Goal: Transaction & Acquisition: Purchase product/service

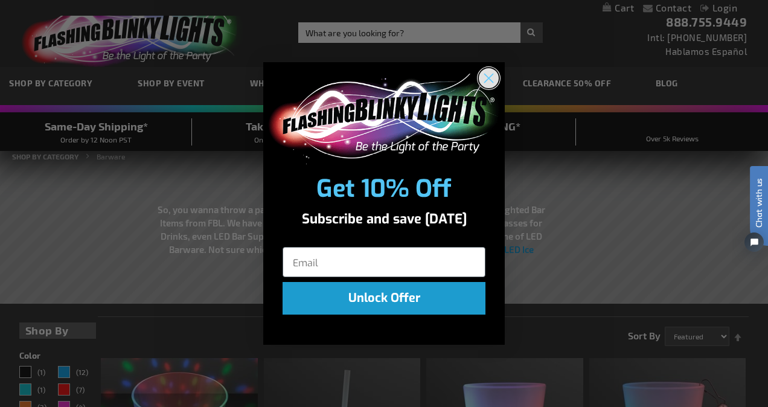
click at [489, 82] on circle "Close dialog" at bounding box center [489, 78] width 20 height 20
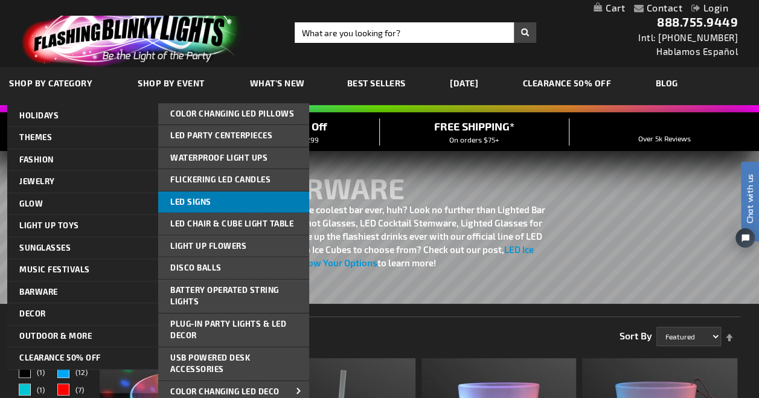
scroll to position [60, 0]
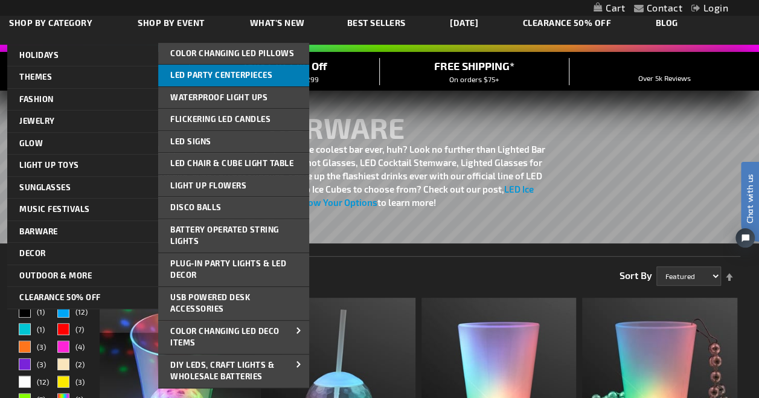
click at [241, 71] on span "LED Party Centerpieces" at bounding box center [221, 75] width 102 height 10
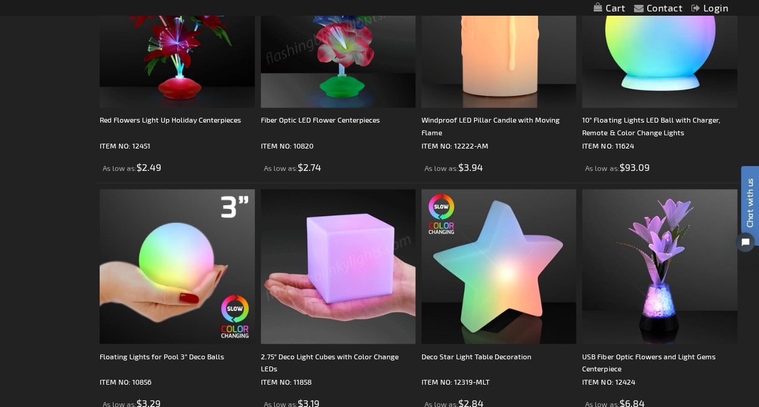
scroll to position [1087, 0]
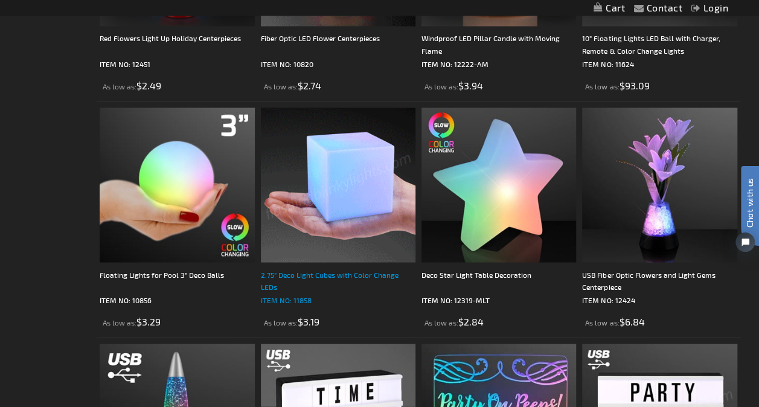
click at [355, 274] on div "2.75" Deco Light Cubes with Color Change LEDs" at bounding box center [338, 280] width 155 height 24
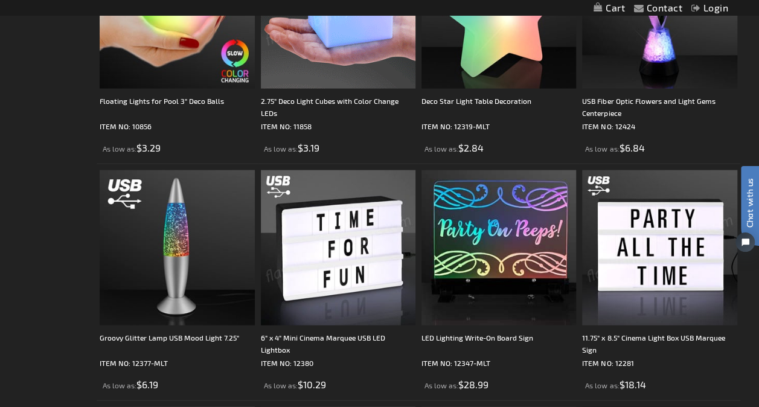
scroll to position [1268, 0]
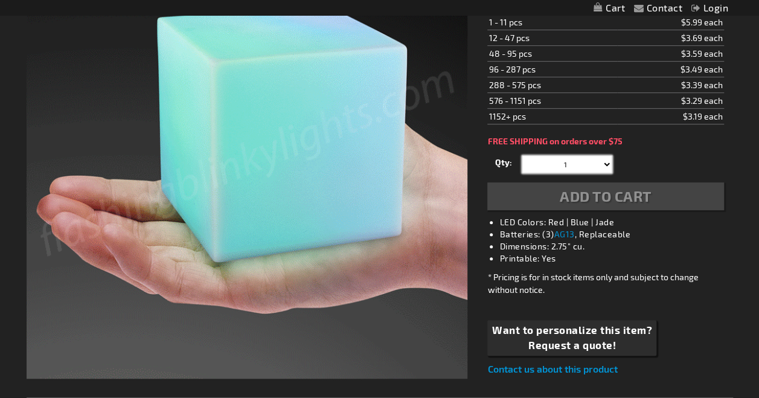
click at [605, 162] on select "1 2 3 4 5 6 7 8 9 10 11 12 24 36 48 60 72 84 96 108 120" at bounding box center [567, 164] width 91 height 18
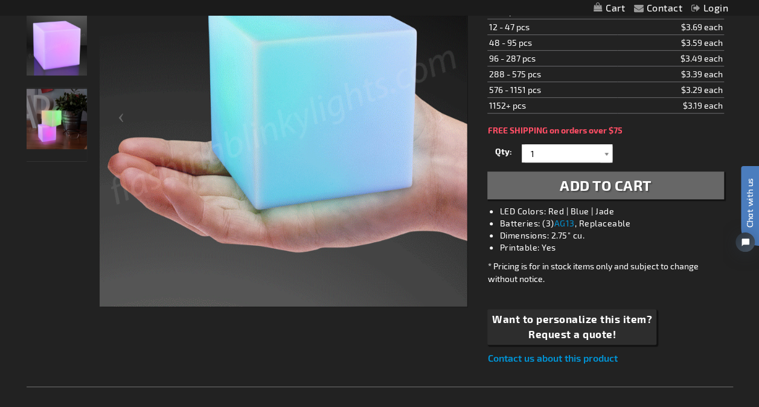
click at [604, 151] on div at bounding box center [606, 153] width 12 height 18
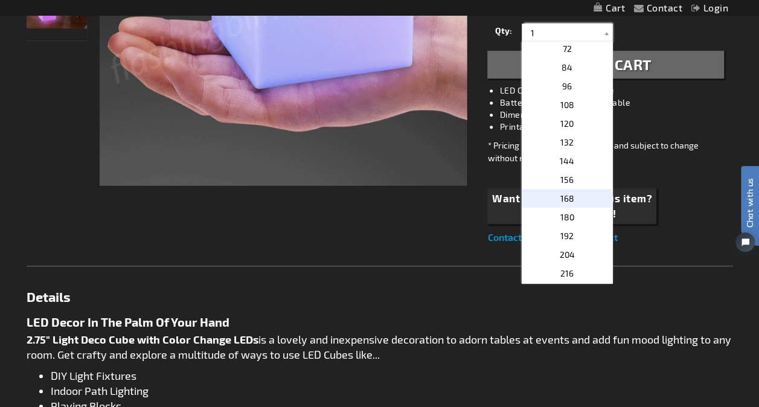
scroll to position [181, 0]
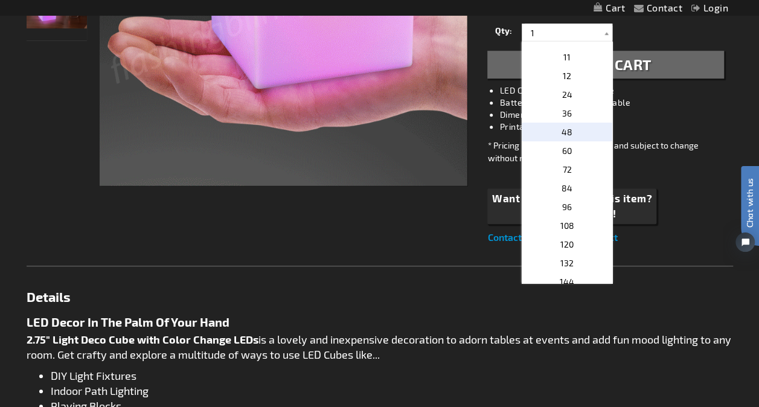
click at [568, 133] on p "48" at bounding box center [567, 132] width 91 height 19
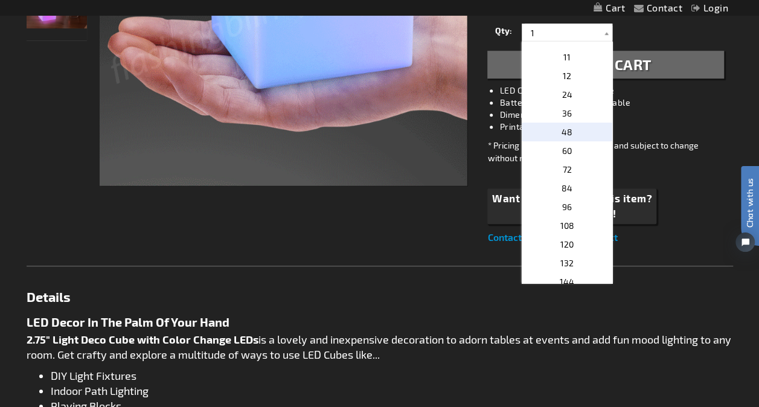
type input "48"
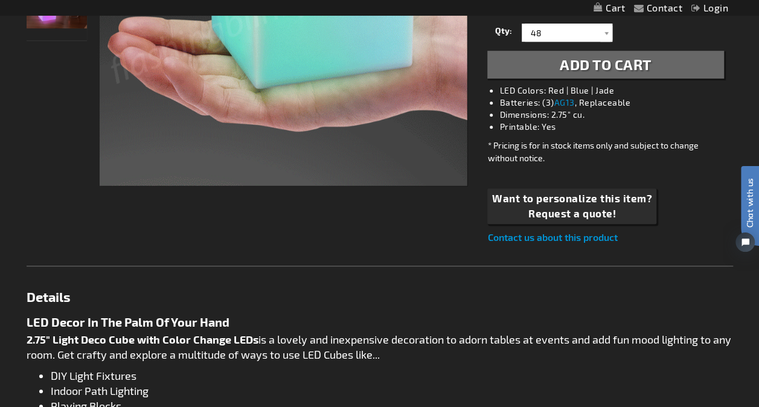
scroll to position [243, 0]
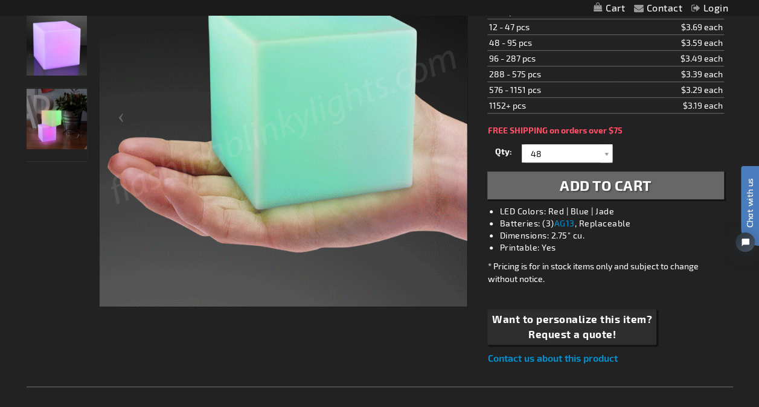
click at [620, 188] on span "Add to Cart" at bounding box center [606, 185] width 92 height 18
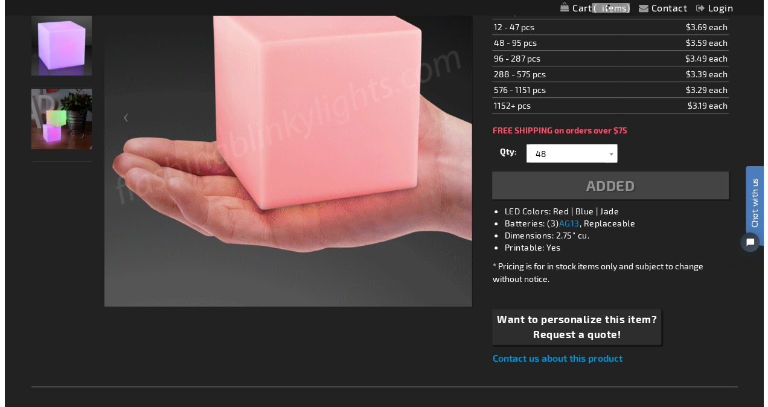
scroll to position [271, 0]
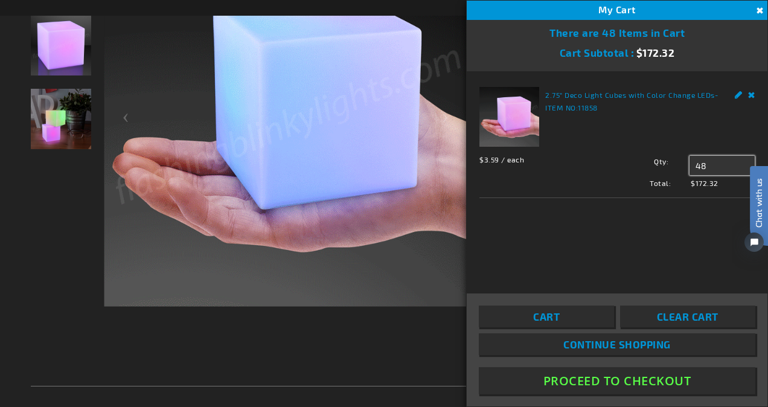
click at [707, 161] on input "48" at bounding box center [722, 165] width 65 height 19
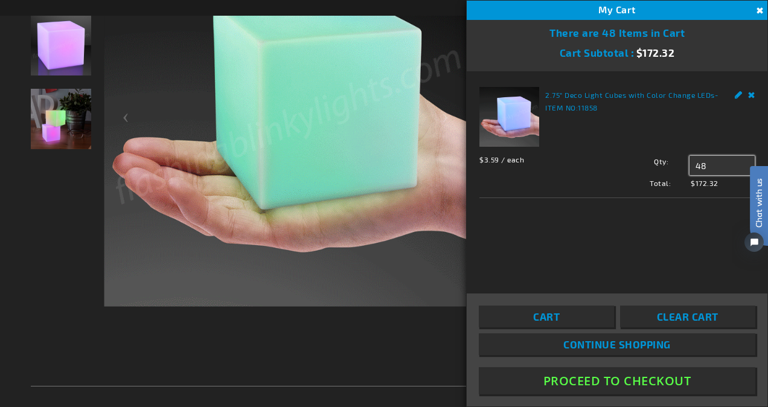
type input "4"
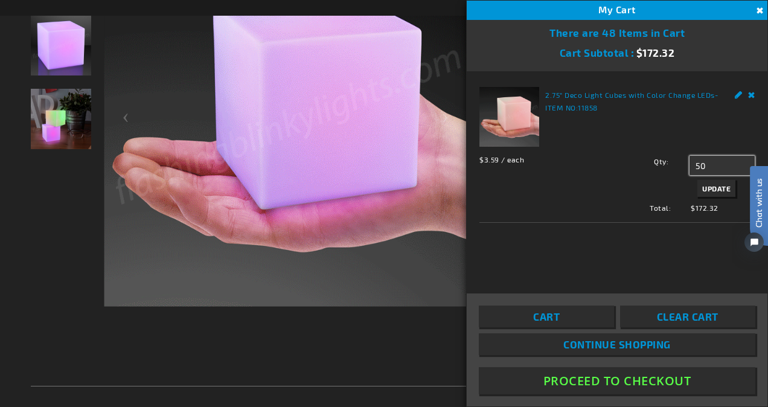
type input "50"
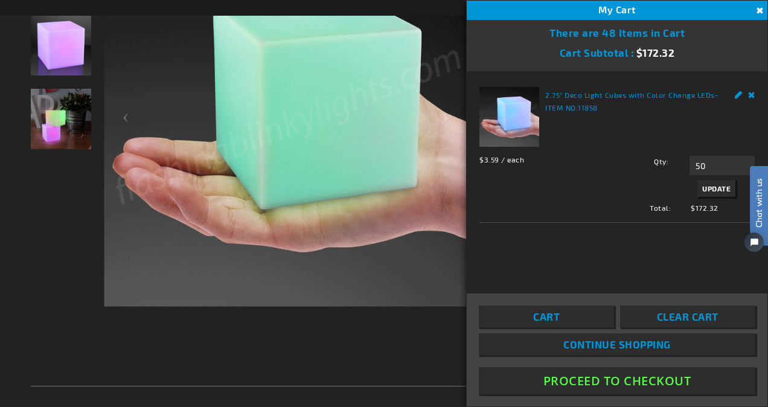
click at [724, 189] on span "Update" at bounding box center [716, 188] width 28 height 8
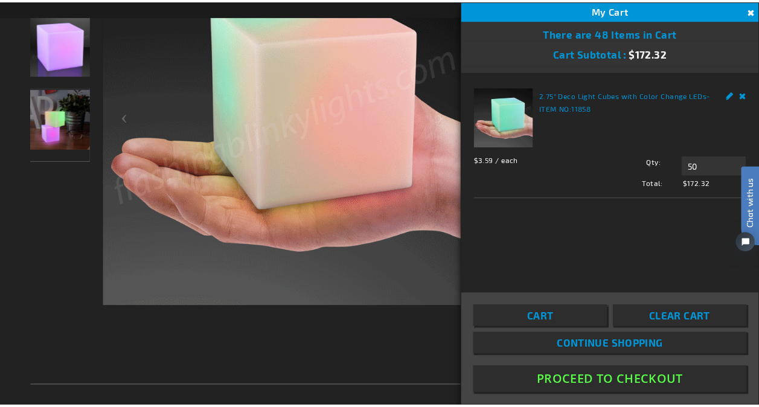
scroll to position [243, 0]
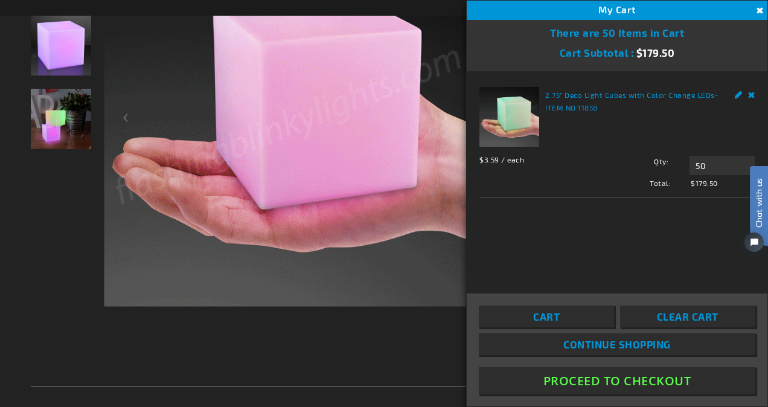
click at [650, 371] on button "Proceed To Checkout" at bounding box center [617, 380] width 277 height 27
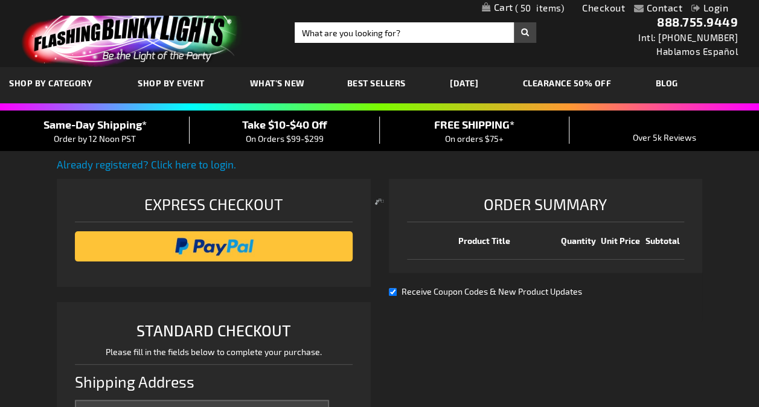
select select "US"
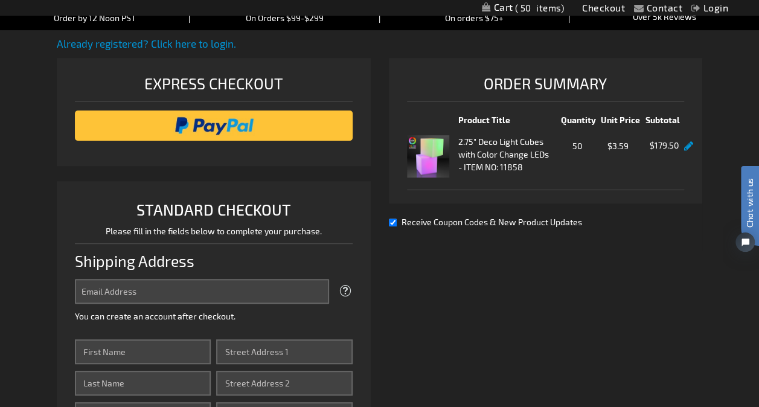
scroll to position [60, 0]
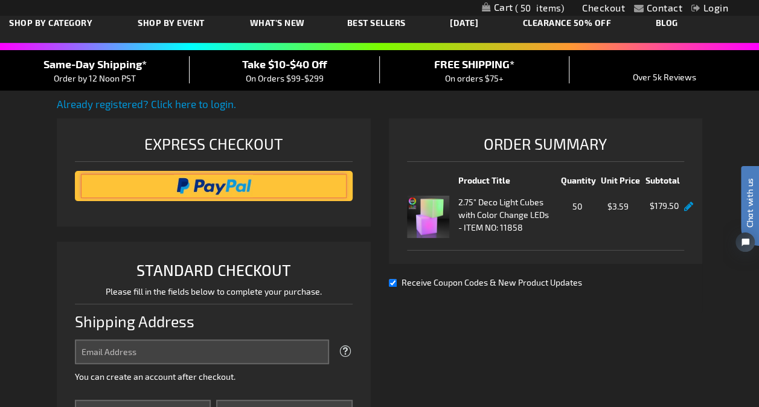
click at [219, 187] on input "image" at bounding box center [213, 186] width 265 height 24
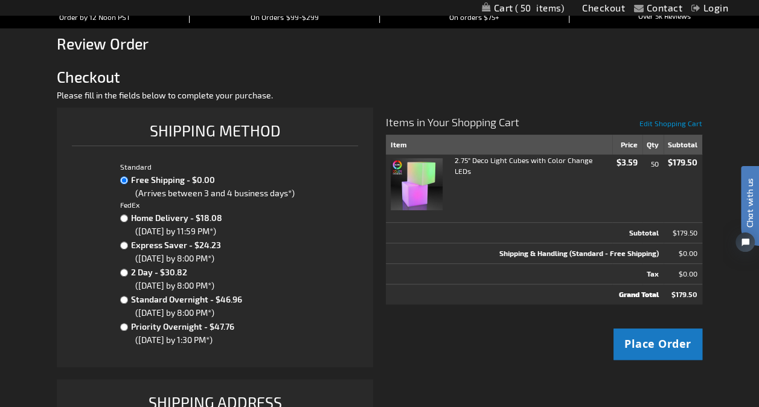
click at [194, 219] on label "Home Delivery - $18.08" at bounding box center [219, 217] width 182 height 14
click at [128, 219] on input "Home Delivery - $18.08" at bounding box center [124, 218] width 8 height 8
radio input "true"
click at [163, 184] on label "Free Shipping - $0.00" at bounding box center [219, 179] width 182 height 14
click at [128, 184] on input "Free Shipping - $0.00" at bounding box center [124, 180] width 8 height 8
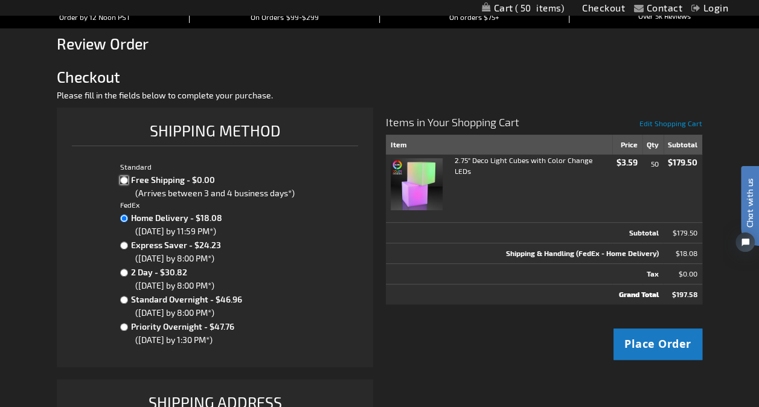
radio input "true"
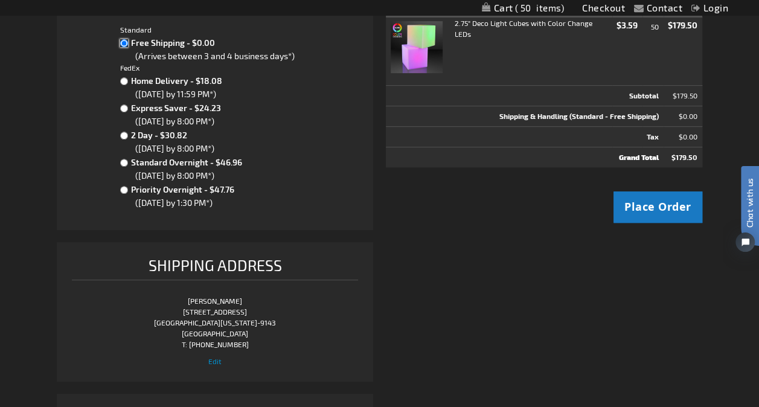
scroll to position [302, 0]
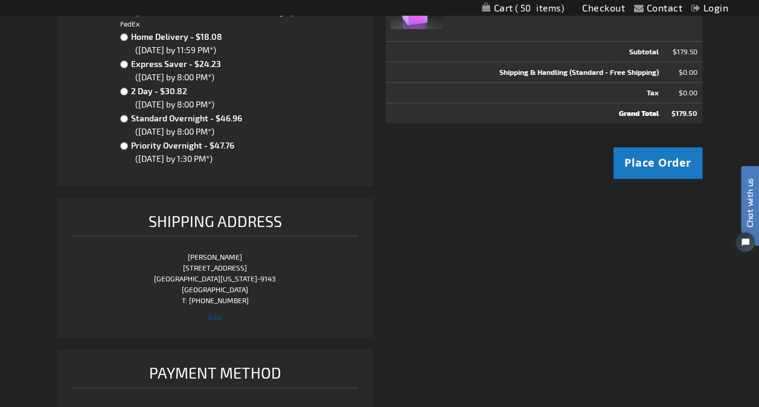
click at [216, 319] on span "Edit" at bounding box center [214, 317] width 13 height 8
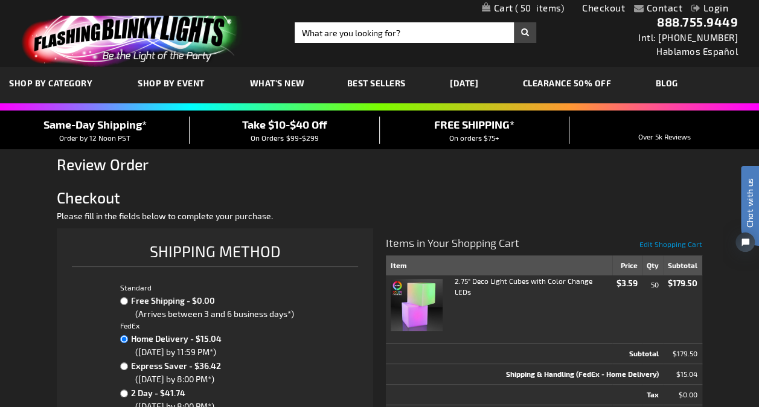
scroll to position [181, 0]
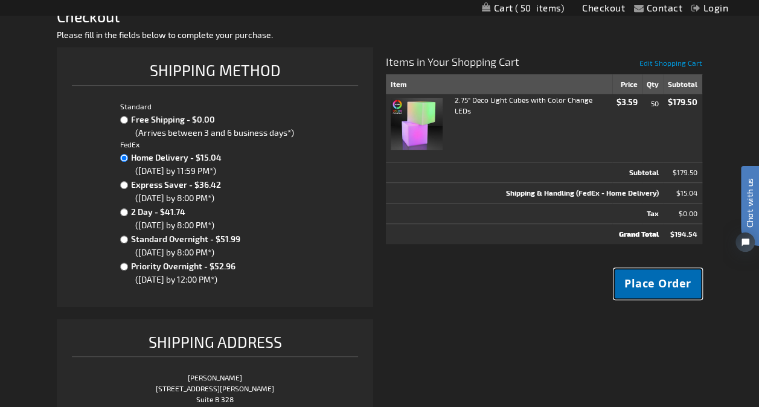
click at [665, 282] on span "Place Order" at bounding box center [658, 283] width 67 height 15
